Goal: Task Accomplishment & Management: Use online tool/utility

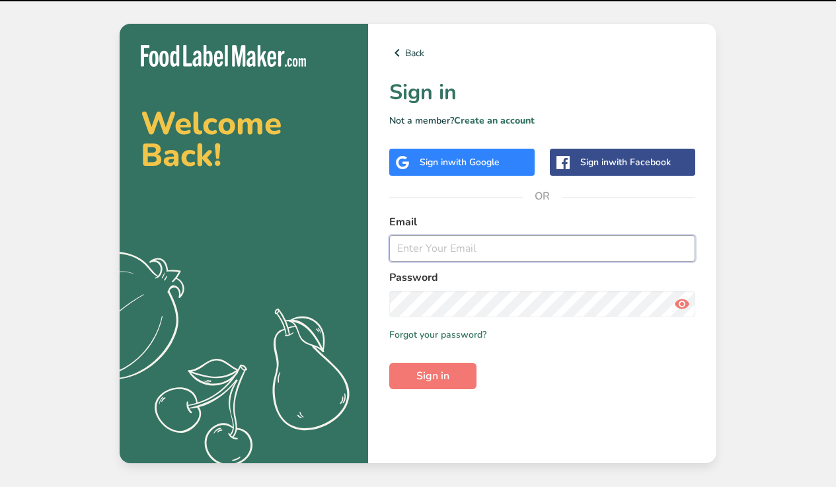
type input "jmojarro@theprobar.com"
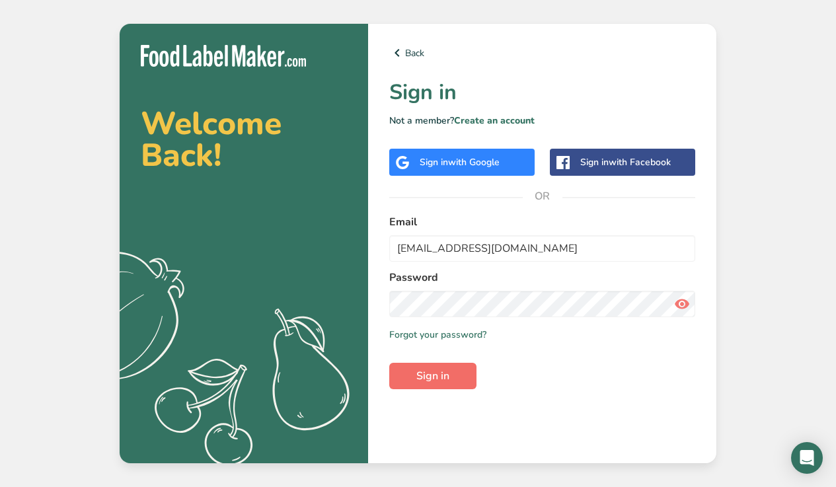
click at [428, 379] on span "Sign in" at bounding box center [432, 376] width 33 height 16
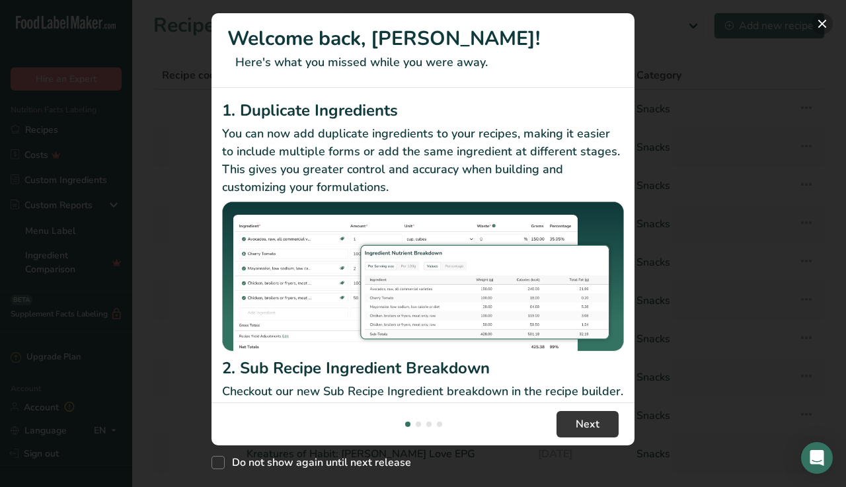
click at [820, 26] on button "New Features" at bounding box center [821, 23] width 21 height 21
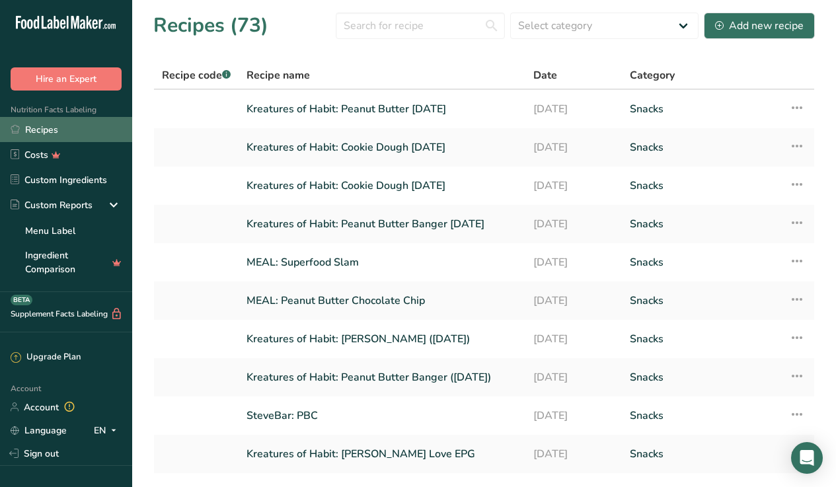
click at [32, 124] on link "Recipes" at bounding box center [66, 129] width 132 height 25
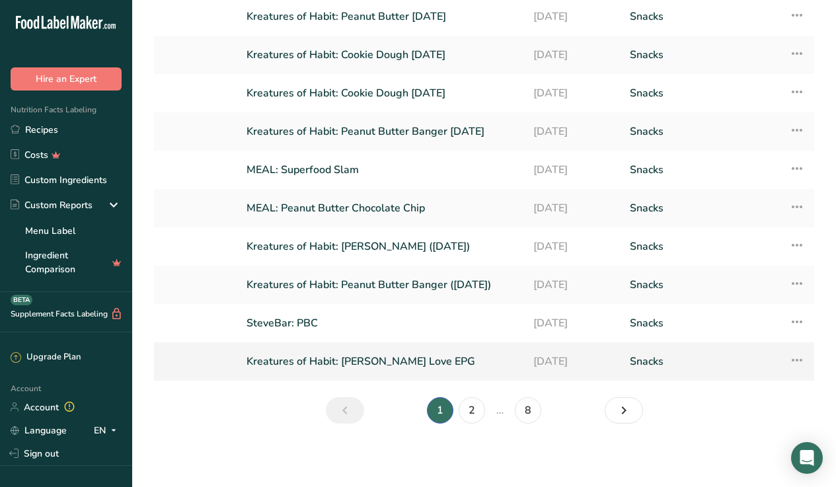
scroll to position [96, 0]
click at [481, 407] on link "2" at bounding box center [472, 410] width 26 height 26
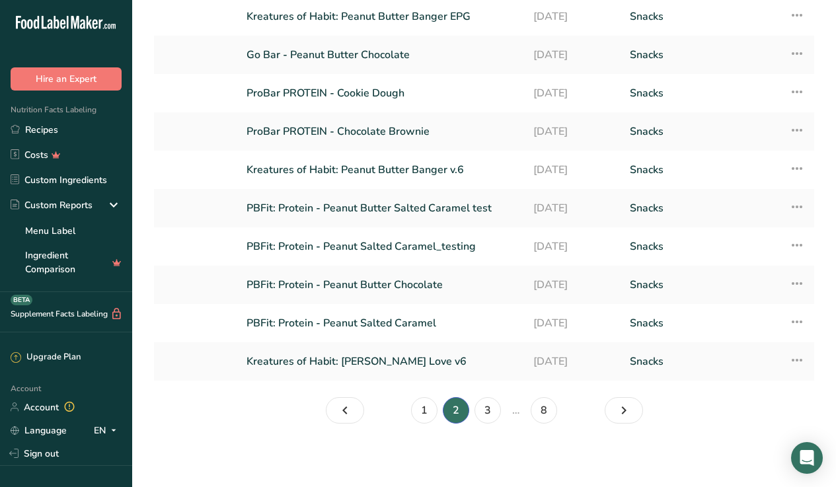
scroll to position [93, 0]
click at [478, 408] on link "3" at bounding box center [487, 410] width 26 height 26
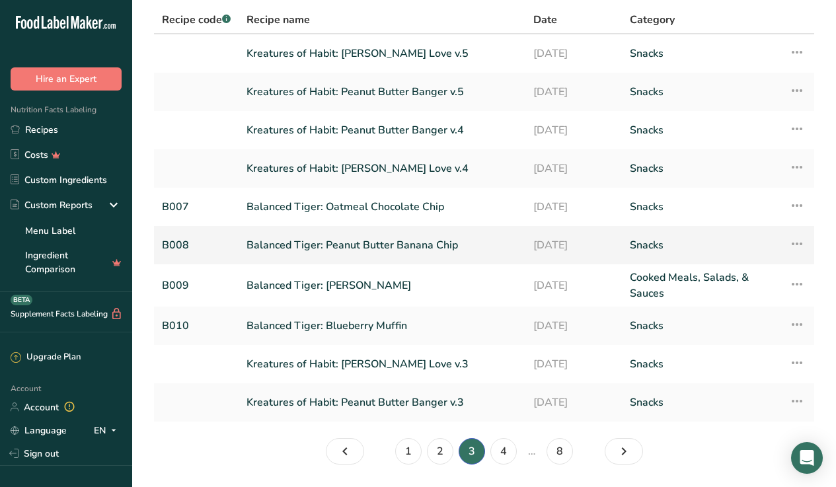
scroll to position [93, 0]
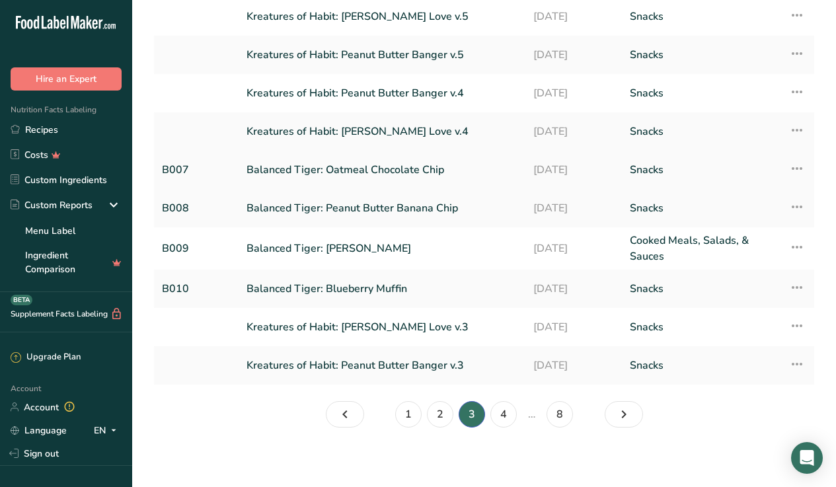
click at [380, 180] on link "Balanced Tiger: Oatmeal Chocolate Chip" at bounding box center [381, 170] width 271 height 28
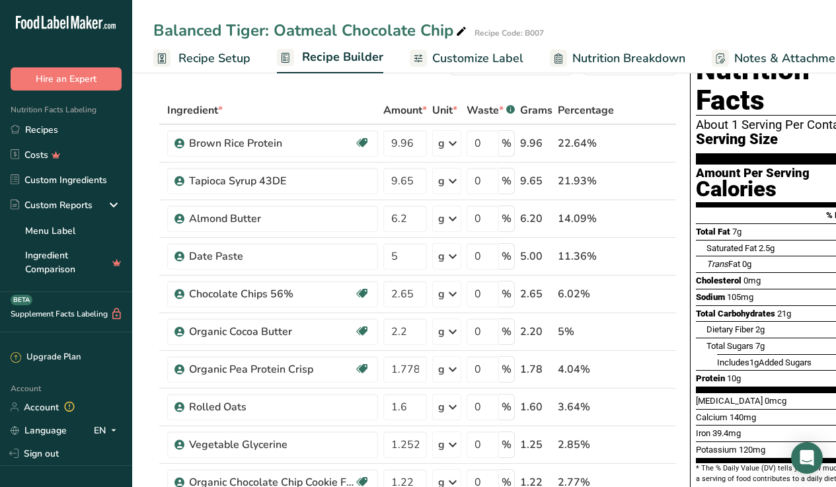
click at [584, 71] on link "Nutrition Breakdown" at bounding box center [617, 59] width 135 height 30
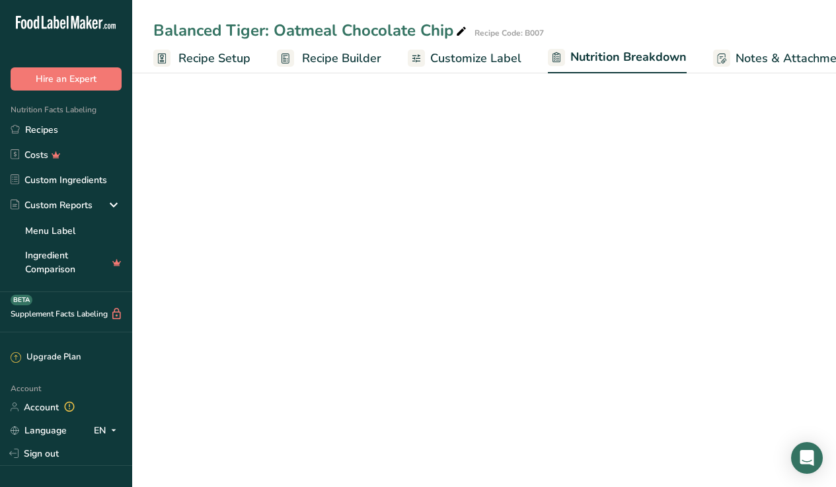
select select "Calories"
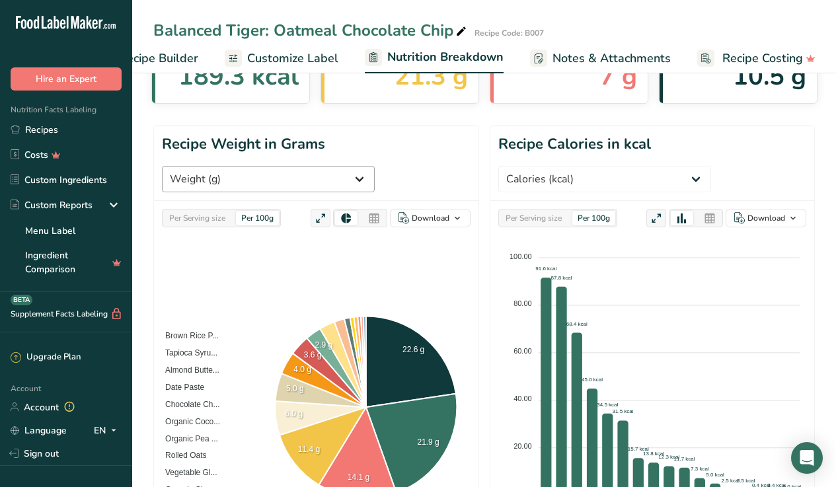
scroll to position [100, 0]
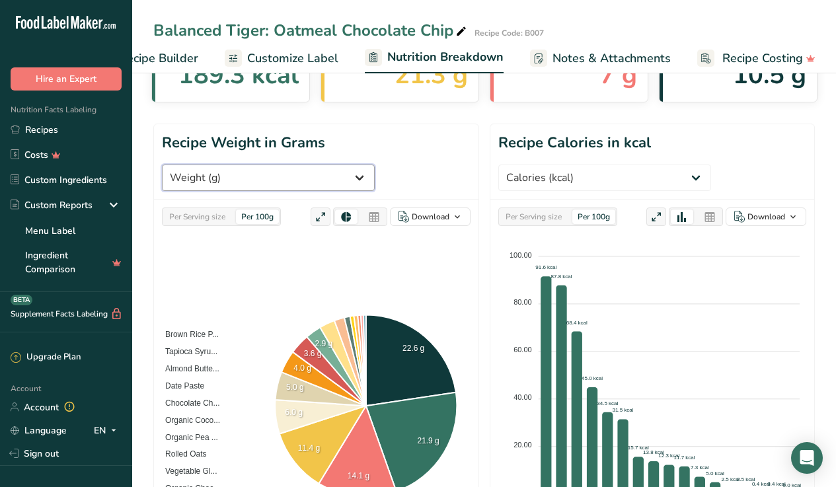
select select "Iron"
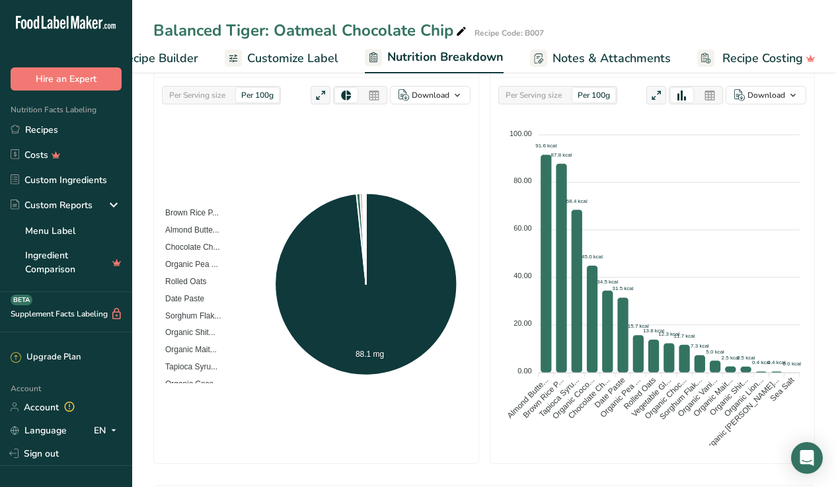
scroll to position [223, 0]
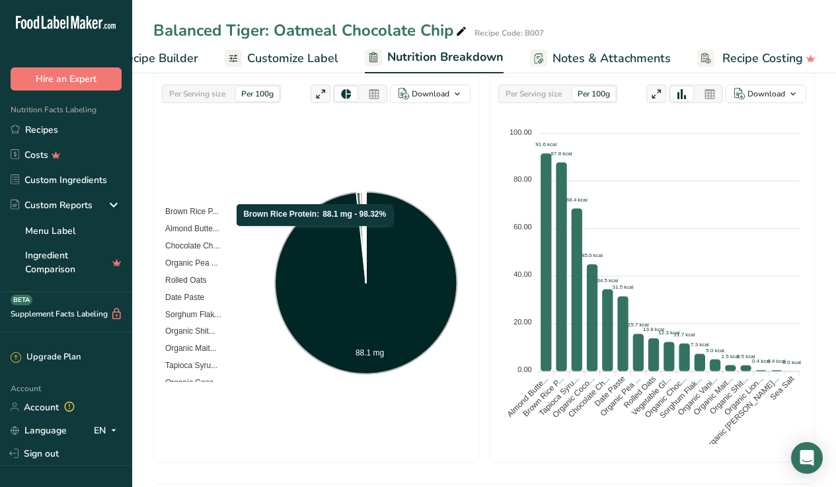
click at [316, 215] on icon at bounding box center [367, 283] width 182 height 182
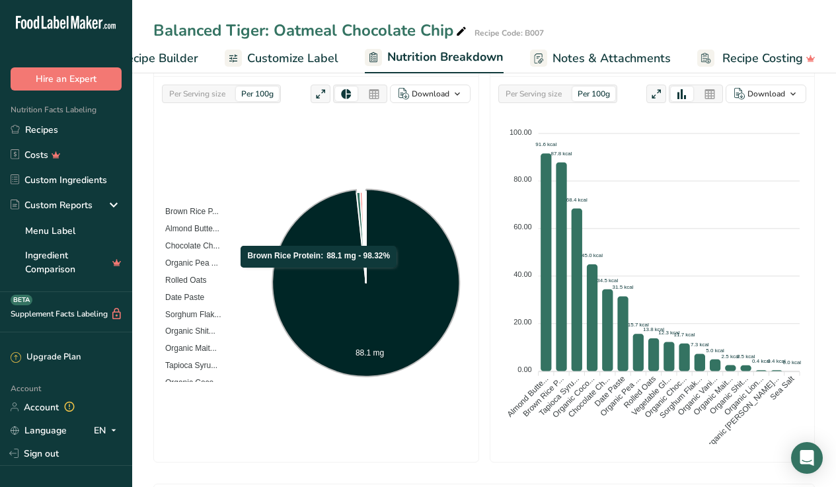
click at [320, 257] on icon at bounding box center [367, 283] width 188 height 188
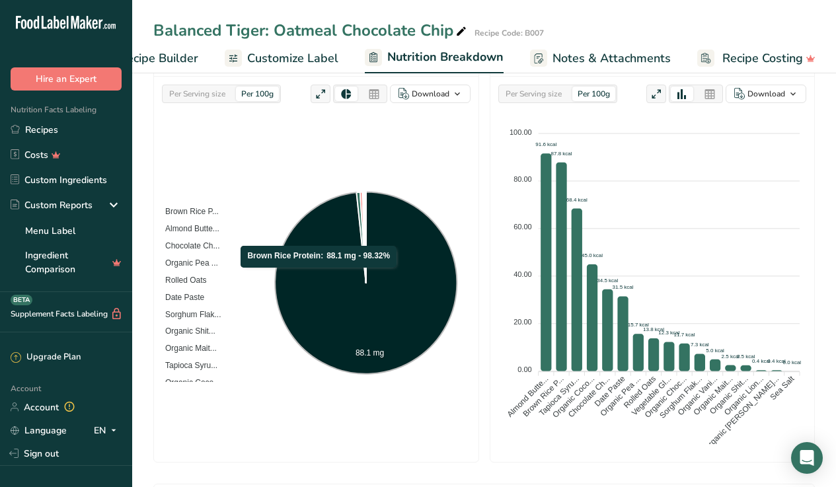
click at [320, 257] on icon at bounding box center [367, 283] width 182 height 182
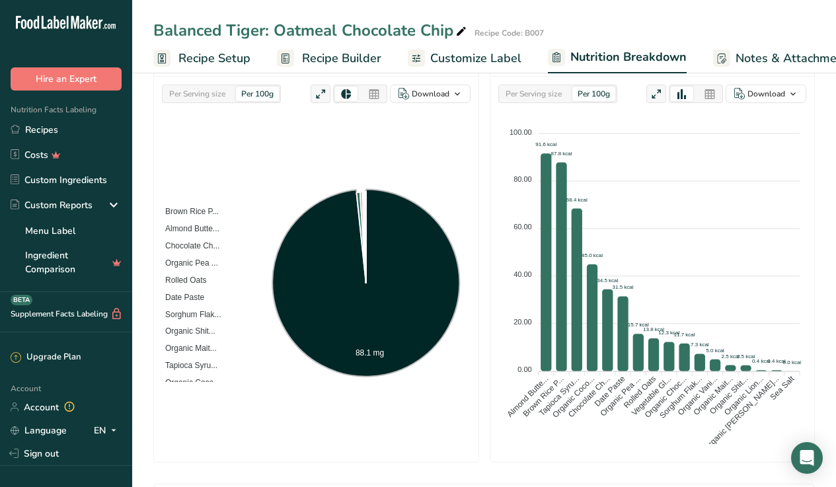
scroll to position [219, 0]
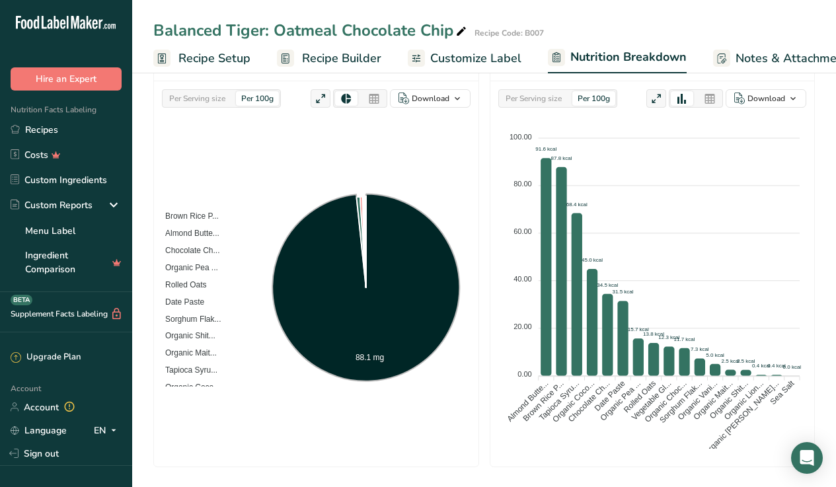
click at [326, 57] on span "Recipe Builder" at bounding box center [341, 59] width 79 height 18
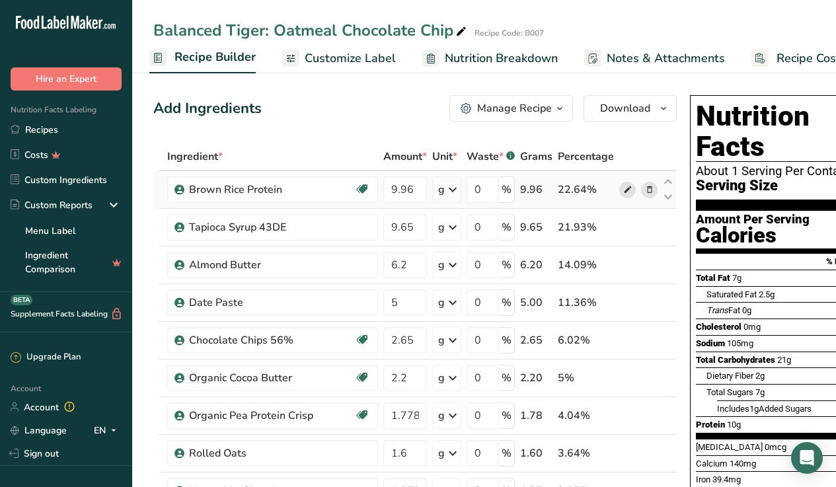
click at [626, 189] on icon at bounding box center [627, 190] width 9 height 14
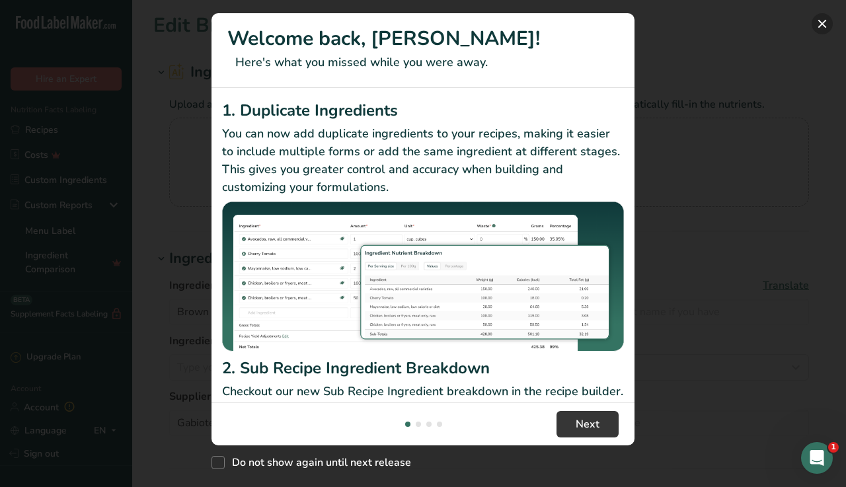
click at [823, 20] on button "New Features" at bounding box center [821, 23] width 21 height 21
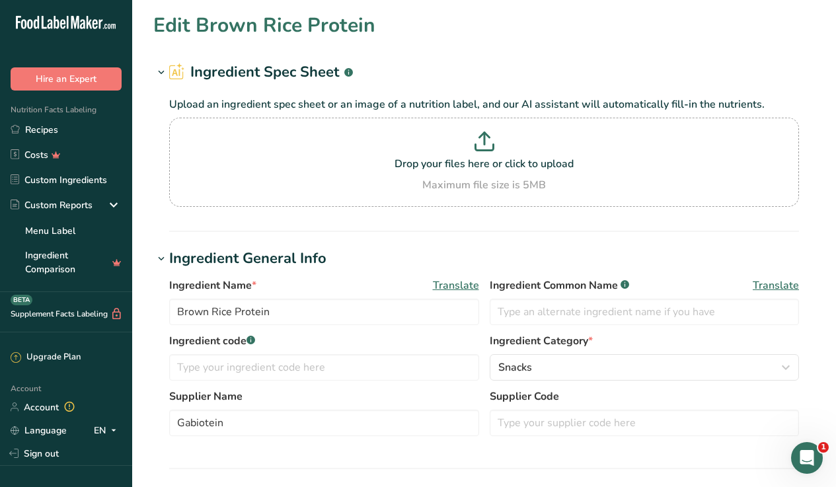
scroll to position [291, 0]
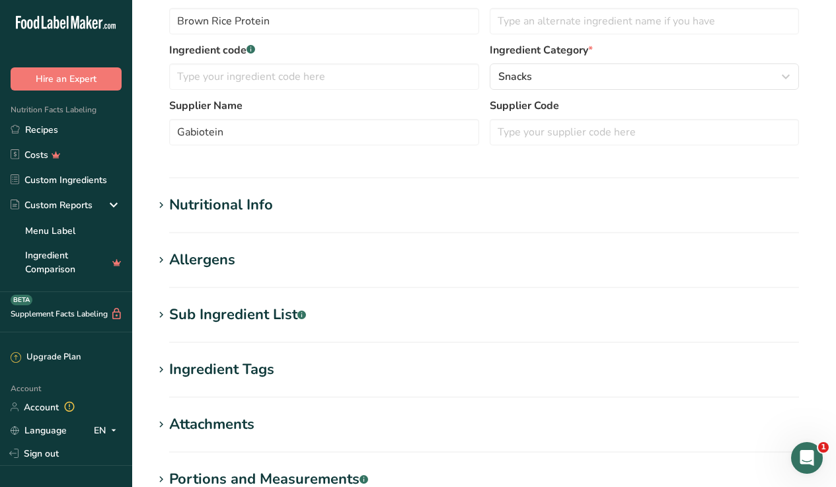
click at [234, 213] on div "Nutritional Info" at bounding box center [221, 205] width 104 height 22
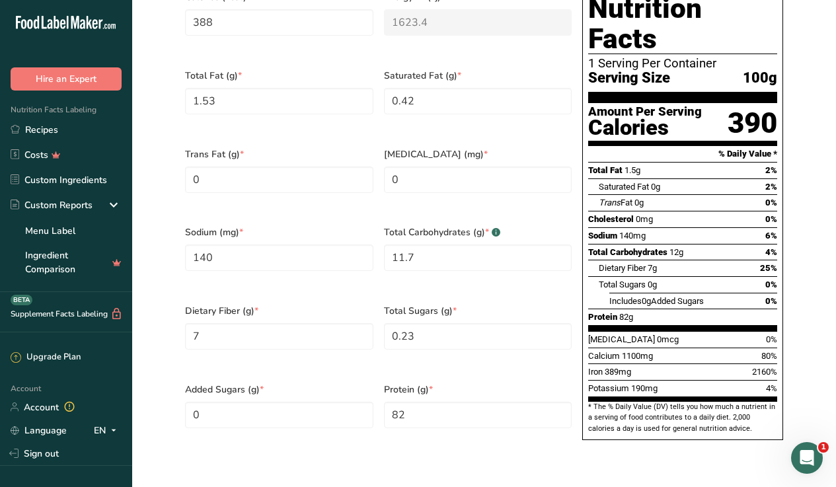
scroll to position [558, 0]
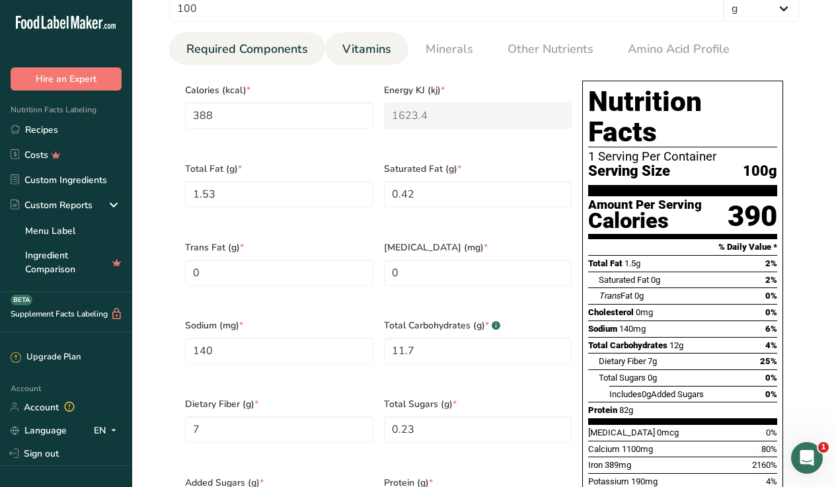
click at [375, 59] on link "Vitamins" at bounding box center [366, 49] width 59 height 34
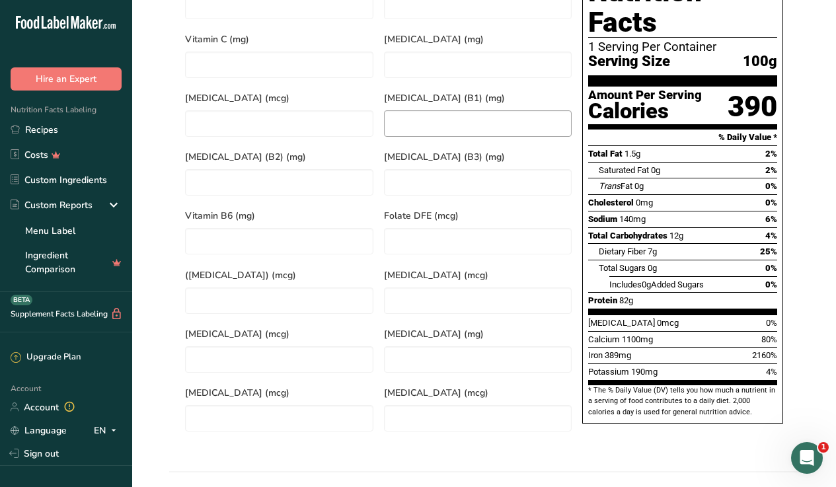
scroll to position [533, 0]
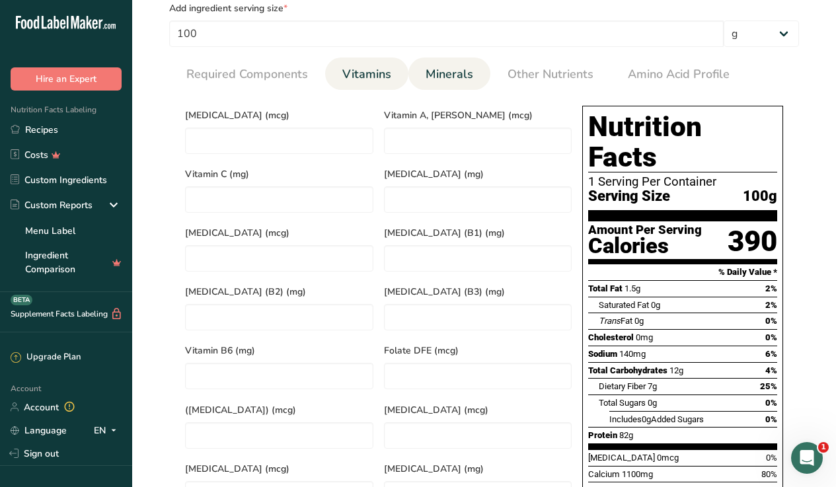
click at [457, 77] on span "Minerals" at bounding box center [450, 74] width 48 height 18
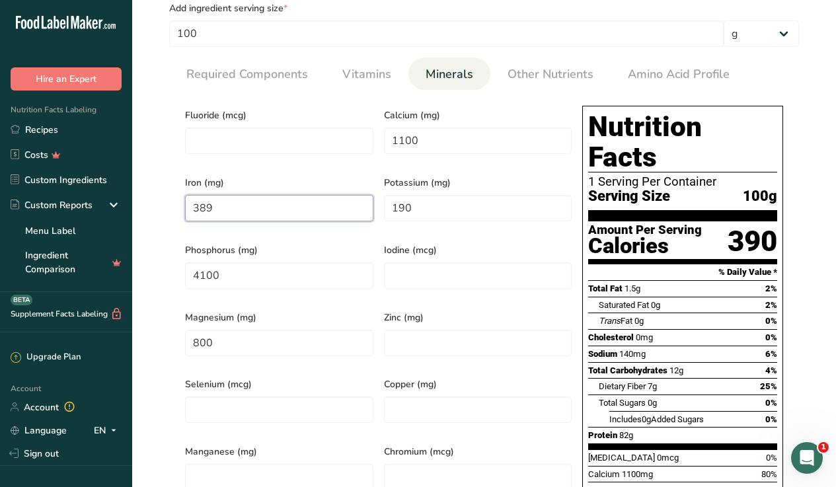
click at [241, 207] on input "389" at bounding box center [279, 208] width 188 height 26
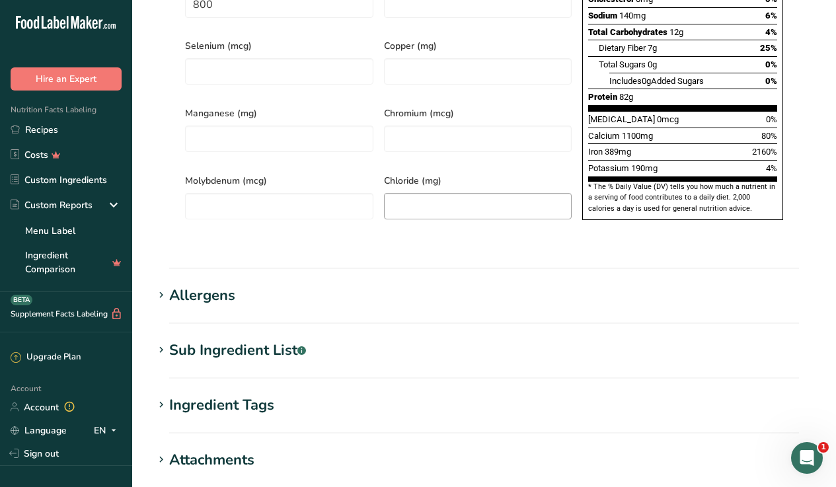
scroll to position [1049, 0]
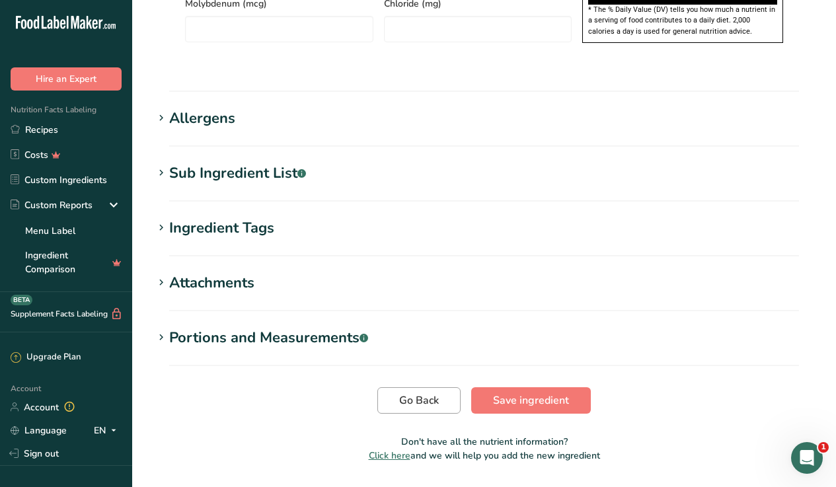
click at [430, 392] on span "Go Back" at bounding box center [419, 400] width 40 height 16
click at [421, 387] on button "Go Back" at bounding box center [418, 400] width 83 height 26
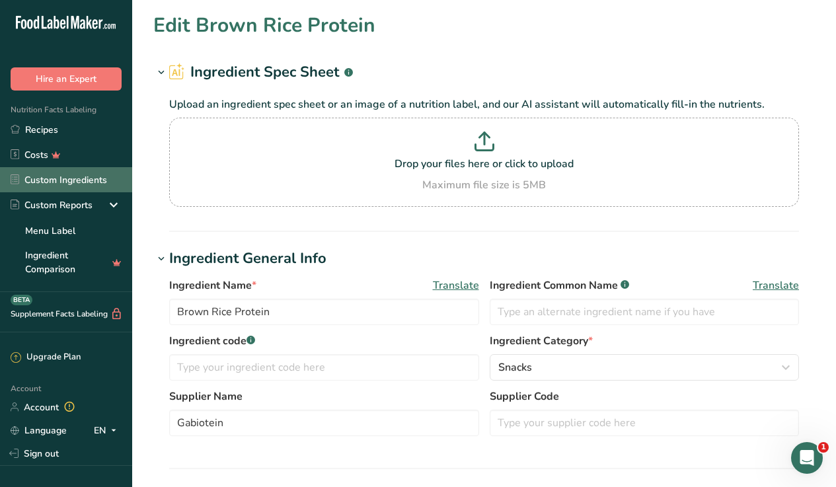
scroll to position [0, 0]
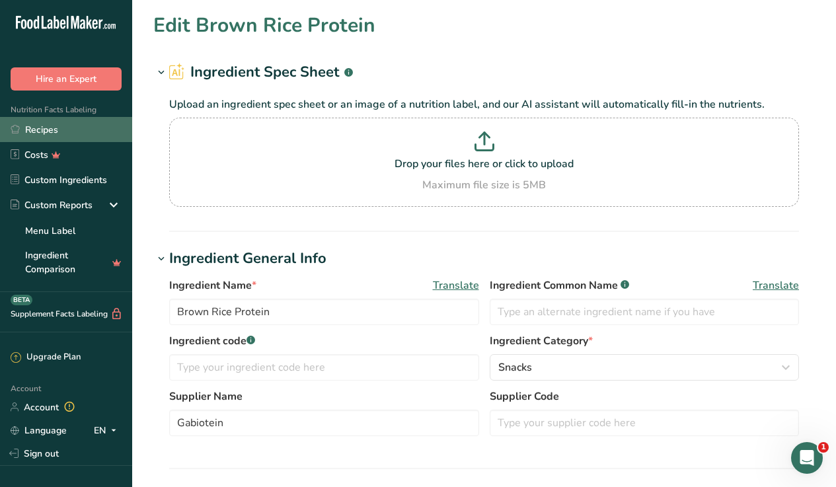
click at [30, 131] on link "Recipes" at bounding box center [66, 129] width 132 height 25
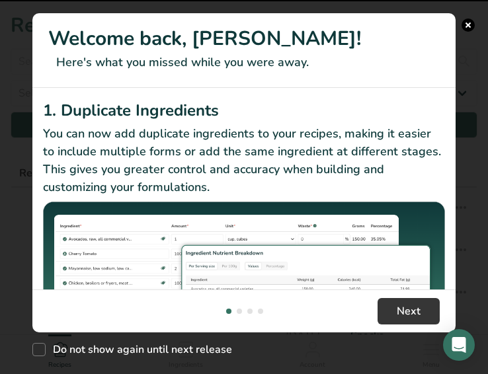
click at [472, 27] on button "New Features" at bounding box center [467, 25] width 13 height 13
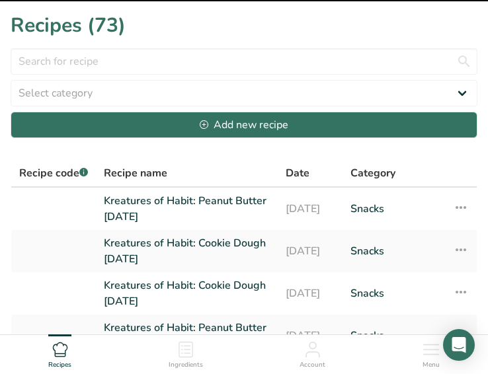
click at [469, 28] on div "New Features" at bounding box center [244, 187] width 488 height 374
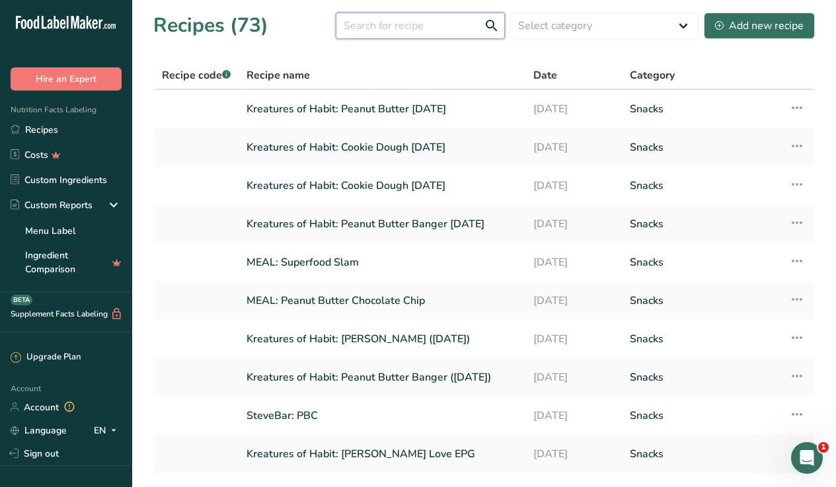
click at [383, 15] on input "text" at bounding box center [420, 26] width 169 height 26
type input "balanced"
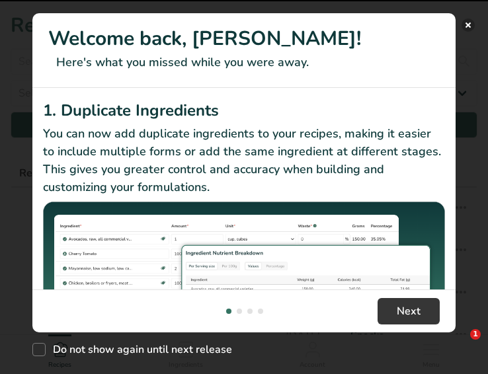
click at [468, 24] on button "New Features" at bounding box center [467, 25] width 13 height 13
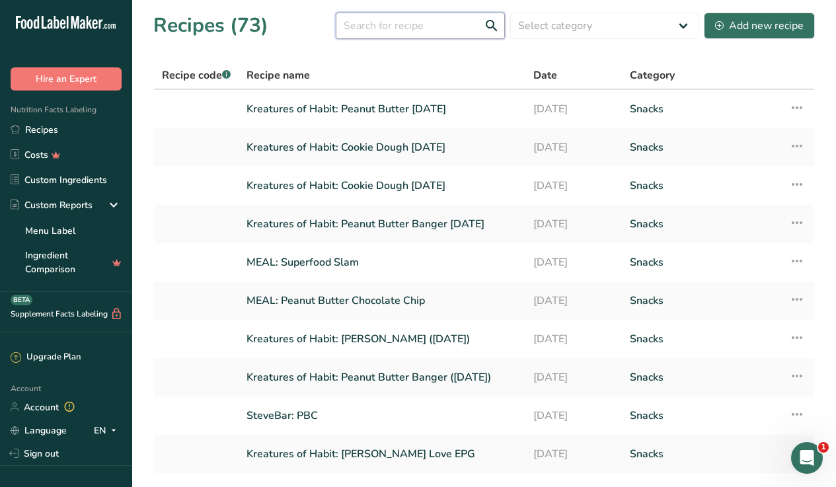
click at [404, 30] on input "text" at bounding box center [420, 26] width 169 height 26
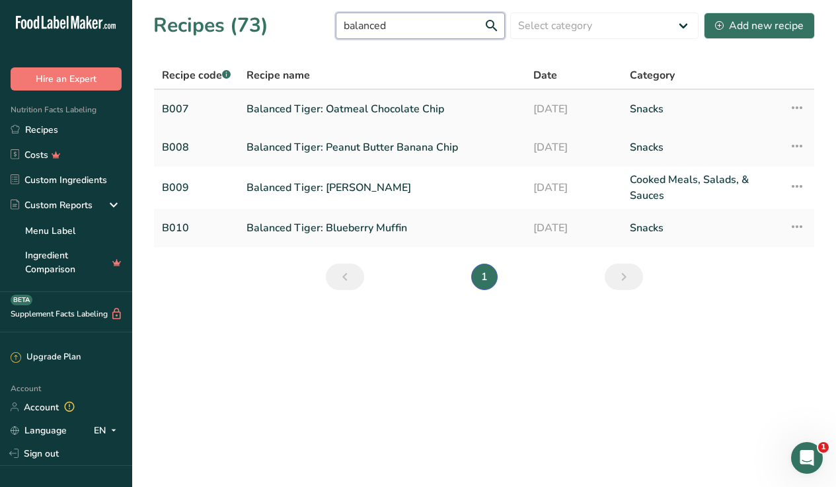
type input "balanced"
click at [369, 106] on link "Balanced Tiger: Oatmeal Chocolate Chip" at bounding box center [381, 109] width 271 height 28
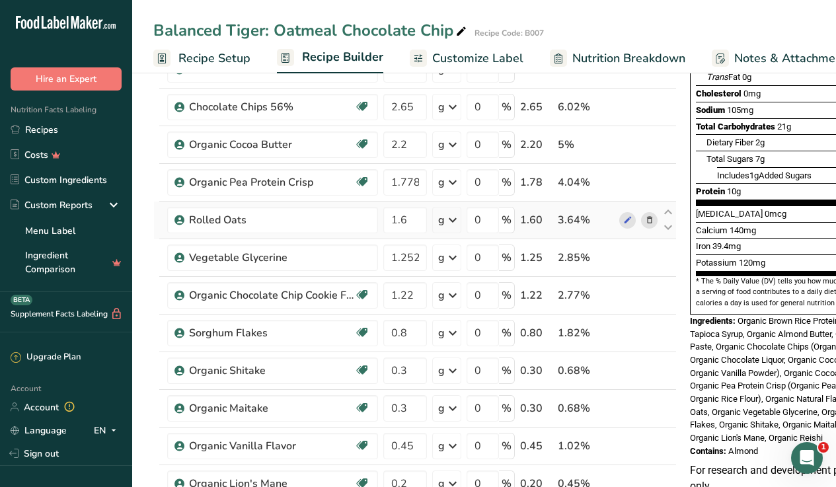
scroll to position [488, 0]
